Goal: Task Accomplishment & Management: Use online tool/utility

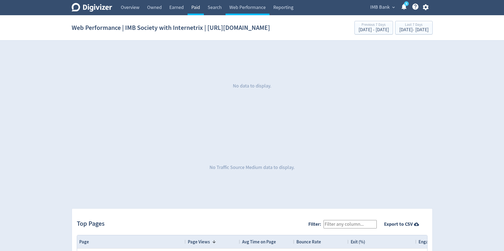
click at [199, 5] on link "Paid" at bounding box center [196, 7] width 16 height 15
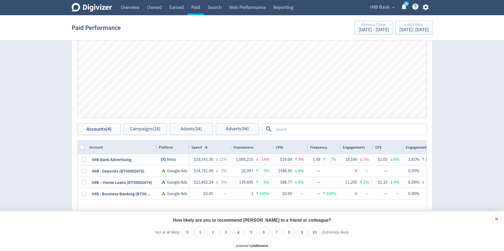
scroll to position [272, 0]
click at [143, 134] on button "Campaigns (18)" at bounding box center [145, 129] width 43 height 12
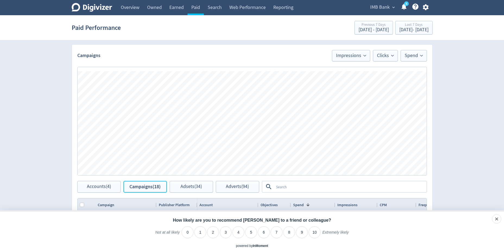
scroll to position [109, 0]
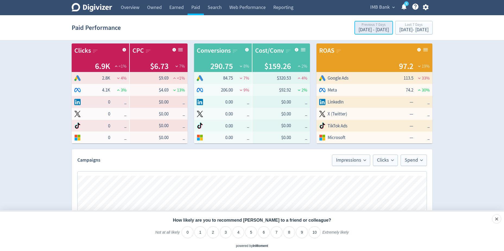
click at [359, 29] on div "[DATE] - [DATE]" at bounding box center [374, 29] width 30 height 5
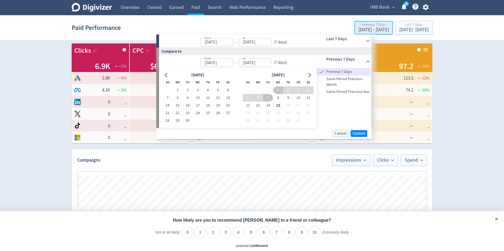
type input "[DATE]"
click at [329, 84] on span "Same Period Previous Month" at bounding box center [344, 82] width 54 height 12
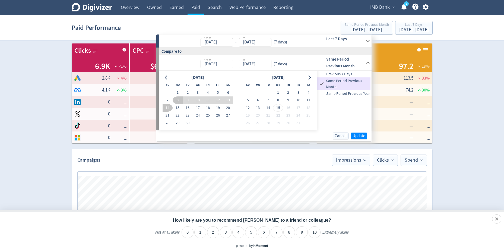
type input "[DATE]"
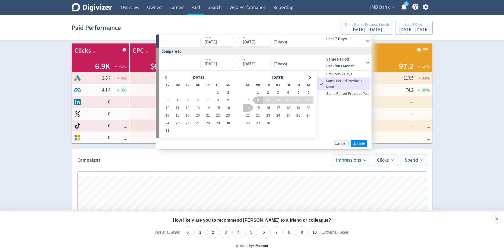
click at [330, 38] on h6 "Last 7 Days" at bounding box center [345, 39] width 37 height 7
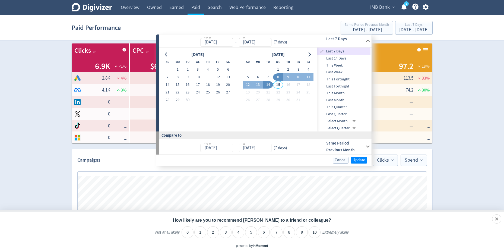
click at [332, 91] on span "This Month" at bounding box center [344, 93] width 54 height 6
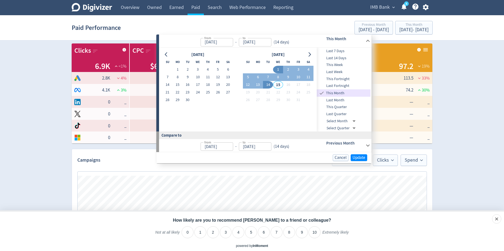
type input "[DATE]"
click at [360, 156] on span "Update" at bounding box center [359, 158] width 13 height 4
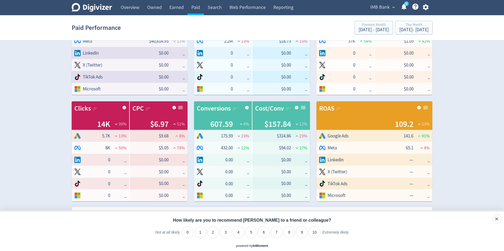
scroll to position [58, 0]
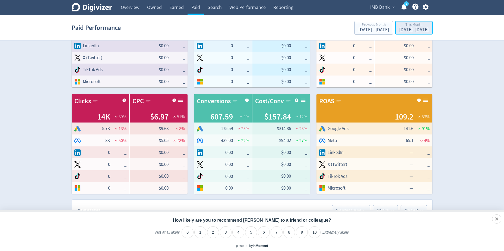
click at [402, 25] on div "This Month" at bounding box center [414, 25] width 29 height 5
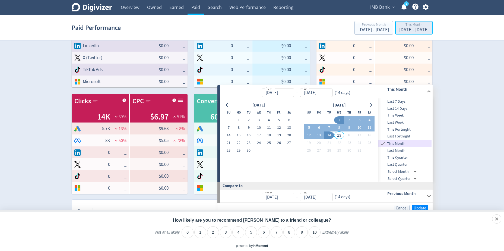
scroll to position [109, 0]
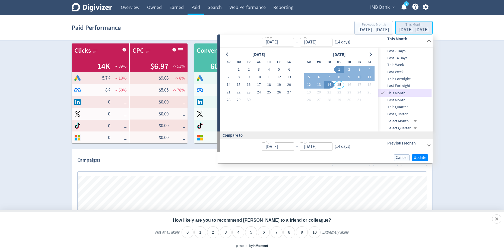
type input "[DATE]"
click at [359, 24] on div "Previous Month" at bounding box center [374, 25] width 30 height 5
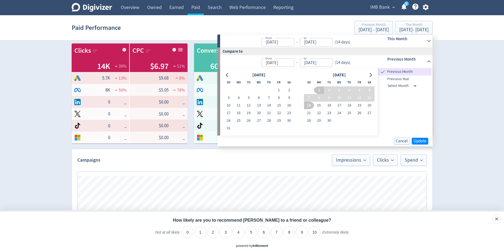
click at [428, 61] on icon at bounding box center [429, 61] width 7 height 7
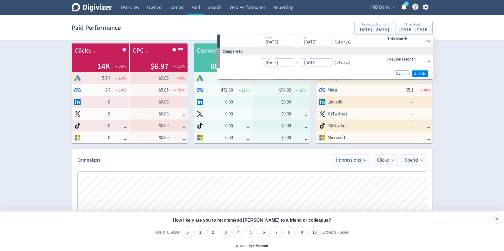
click at [415, 73] on span "Update" at bounding box center [420, 74] width 13 height 4
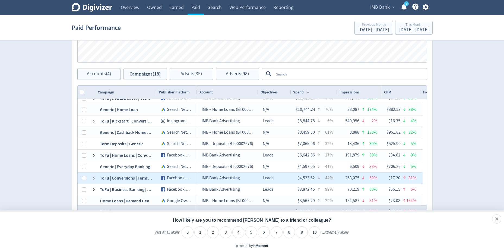
scroll to position [27, 0]
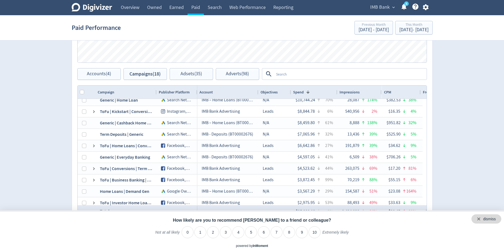
click at [497, 220] on div "dismiss" at bounding box center [487, 218] width 30 height 9
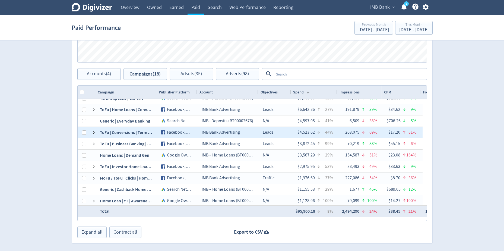
scroll to position [99, 0]
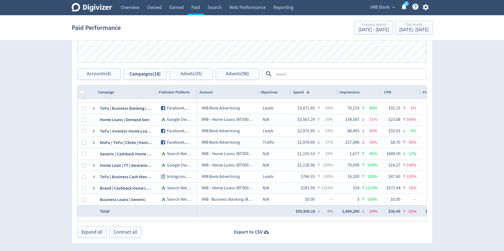
click at [256, 233] on strong "Export to CSV" at bounding box center [248, 232] width 29 height 7
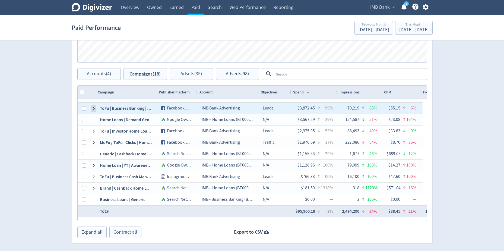
click at [94, 108] on span at bounding box center [94, 108] width 4 height 4
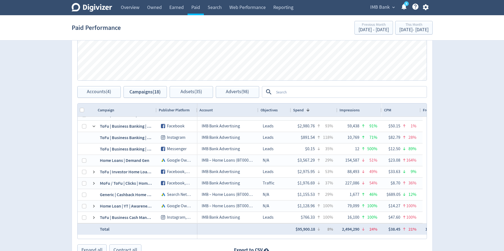
scroll to position [299, 0]
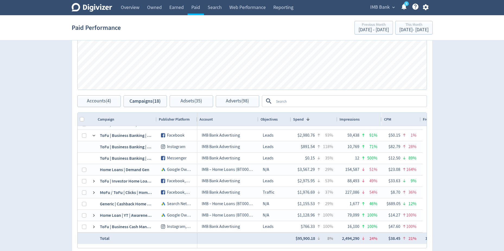
click at [296, 98] on textarea at bounding box center [350, 101] width 152 height 10
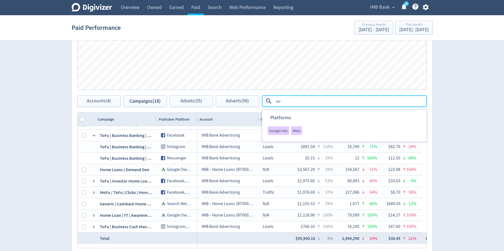
type textarea "term"
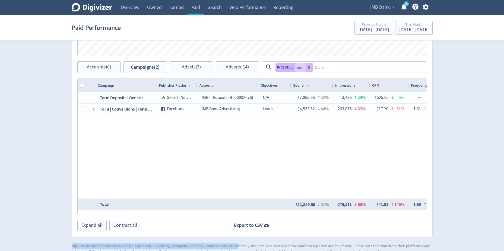
scroll to position [343, 0]
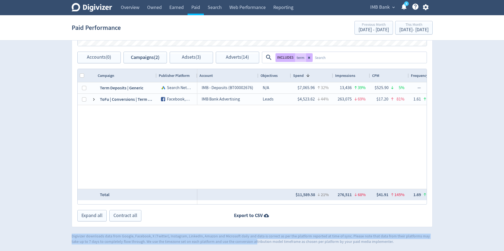
drag, startPoint x: 220, startPoint y: 249, endPoint x: 238, endPoint y: 247, distance: 17.7
click at [310, 58] on icon at bounding box center [309, 57] width 3 height 3
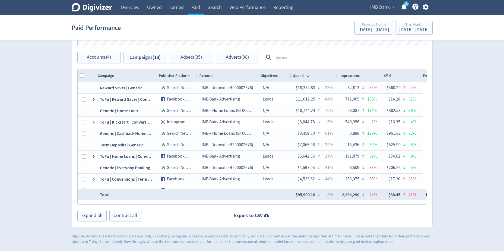
click at [307, 56] on textarea at bounding box center [350, 57] width 152 height 10
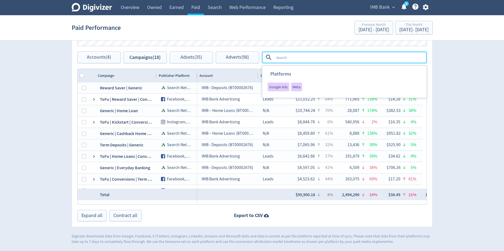
type textarea "l"
type textarea "kickstar"
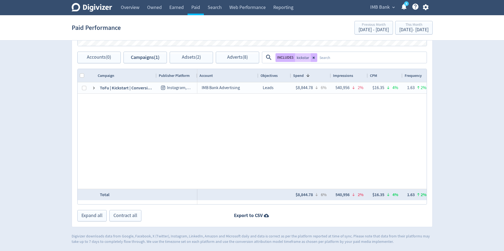
drag, startPoint x: 218, startPoint y: 204, endPoint x: 253, endPoint y: 203, distance: 35.3
click at [253, 203] on div at bounding box center [312, 202] width 230 height 4
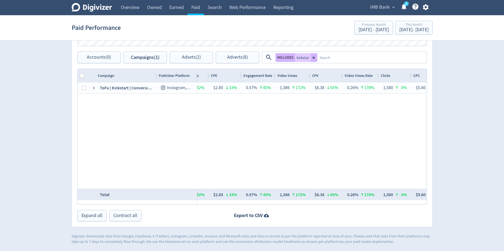
scroll to position [0, 0]
